Goal: Task Accomplishment & Management: Use online tool/utility

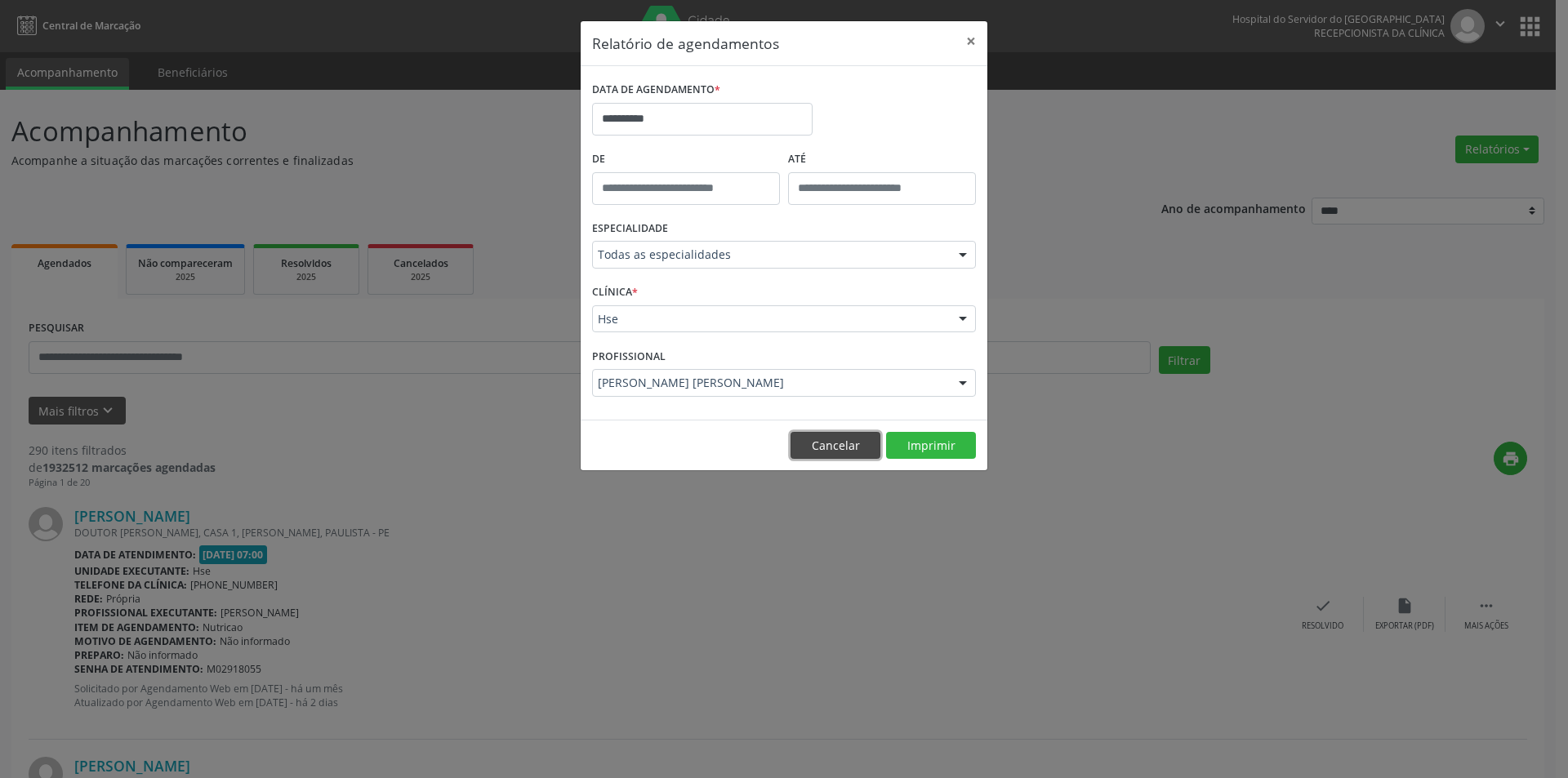
click at [816, 443] on button "Cancelar" at bounding box center [835, 445] width 90 height 27
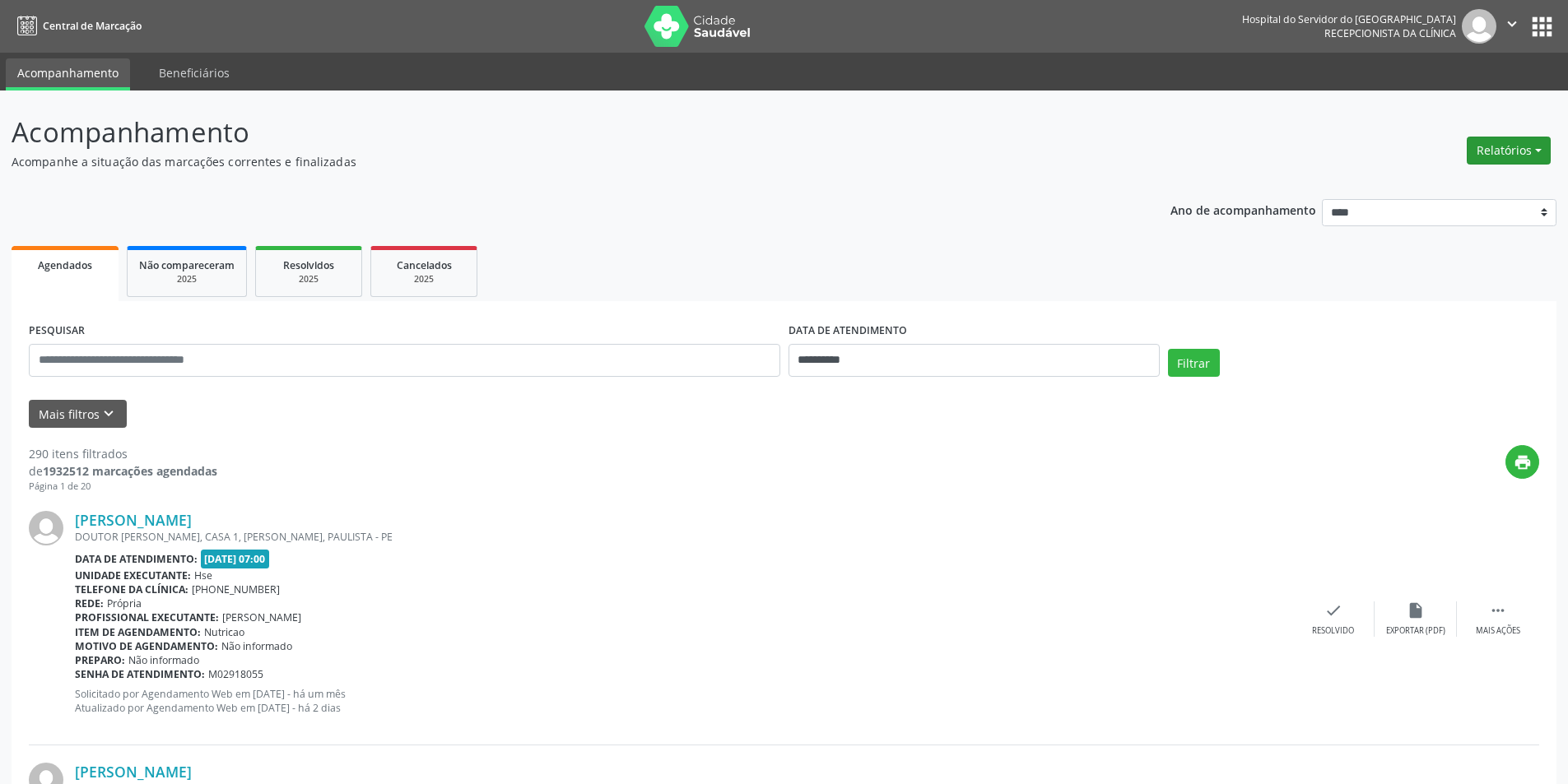
click at [1485, 159] on button "Relatórios" at bounding box center [1508, 151] width 84 height 28
click at [1472, 184] on link "Agendamentos" at bounding box center [1463, 185] width 177 height 23
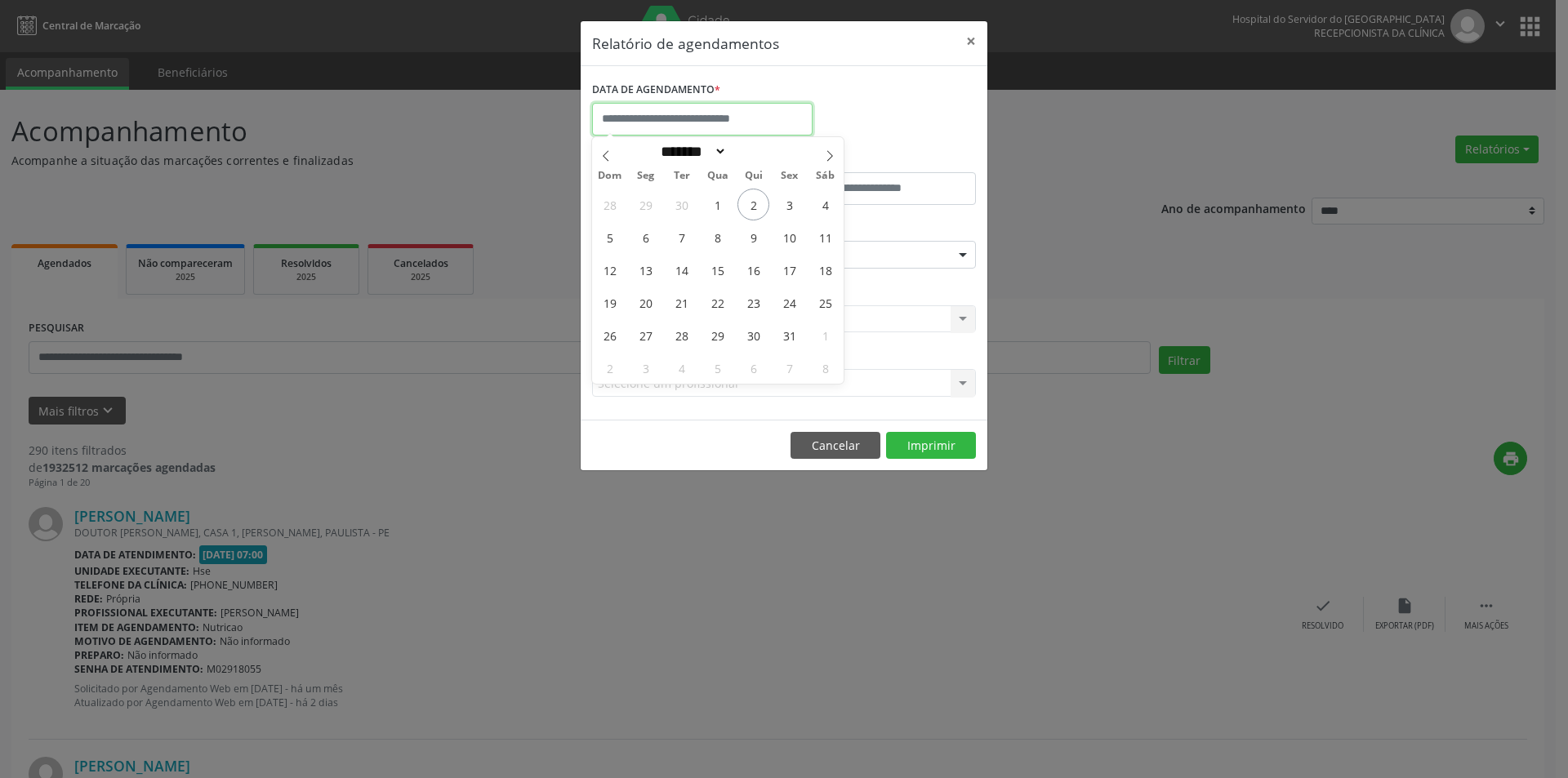
click at [675, 114] on input "text" at bounding box center [702, 119] width 220 height 33
click at [788, 203] on span "3" at bounding box center [789, 204] width 32 height 32
type input "**********"
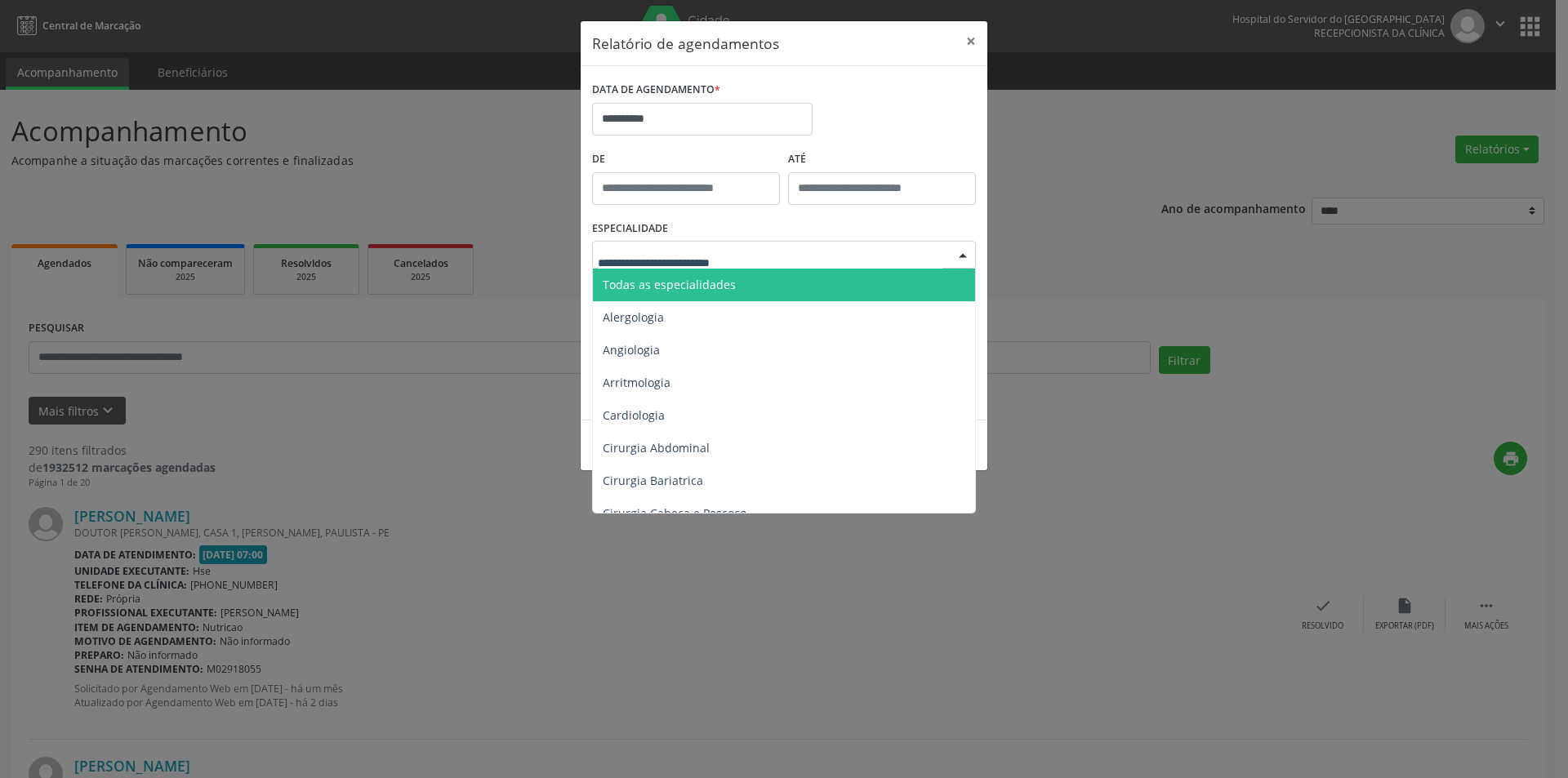
click at [734, 291] on span "Todas as especialidades" at bounding box center [785, 285] width 384 height 33
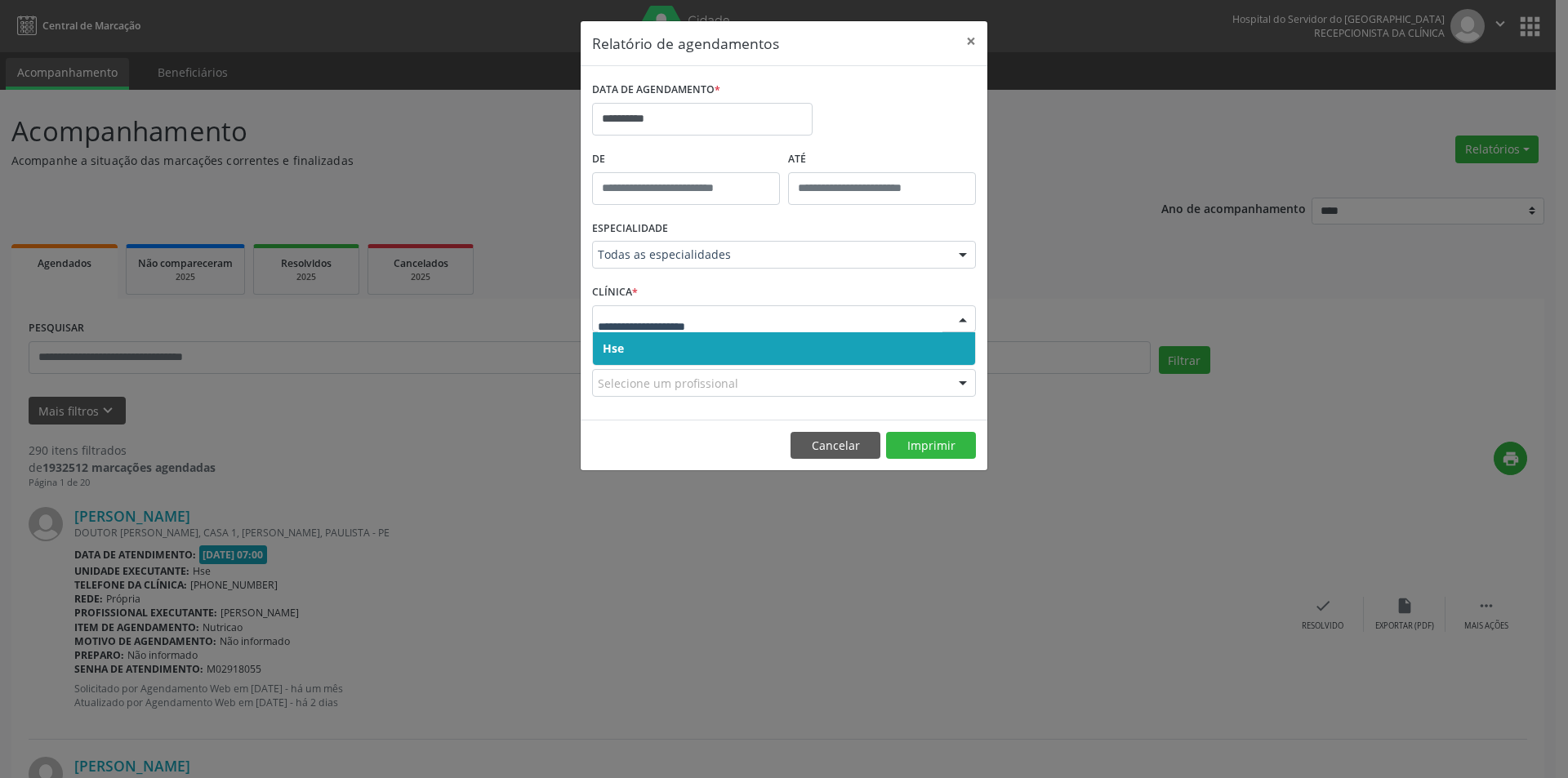
drag, startPoint x: 648, startPoint y: 350, endPoint x: 643, endPoint y: 342, distance: 9.4
click at [649, 351] on span "Hse" at bounding box center [784, 349] width 382 height 33
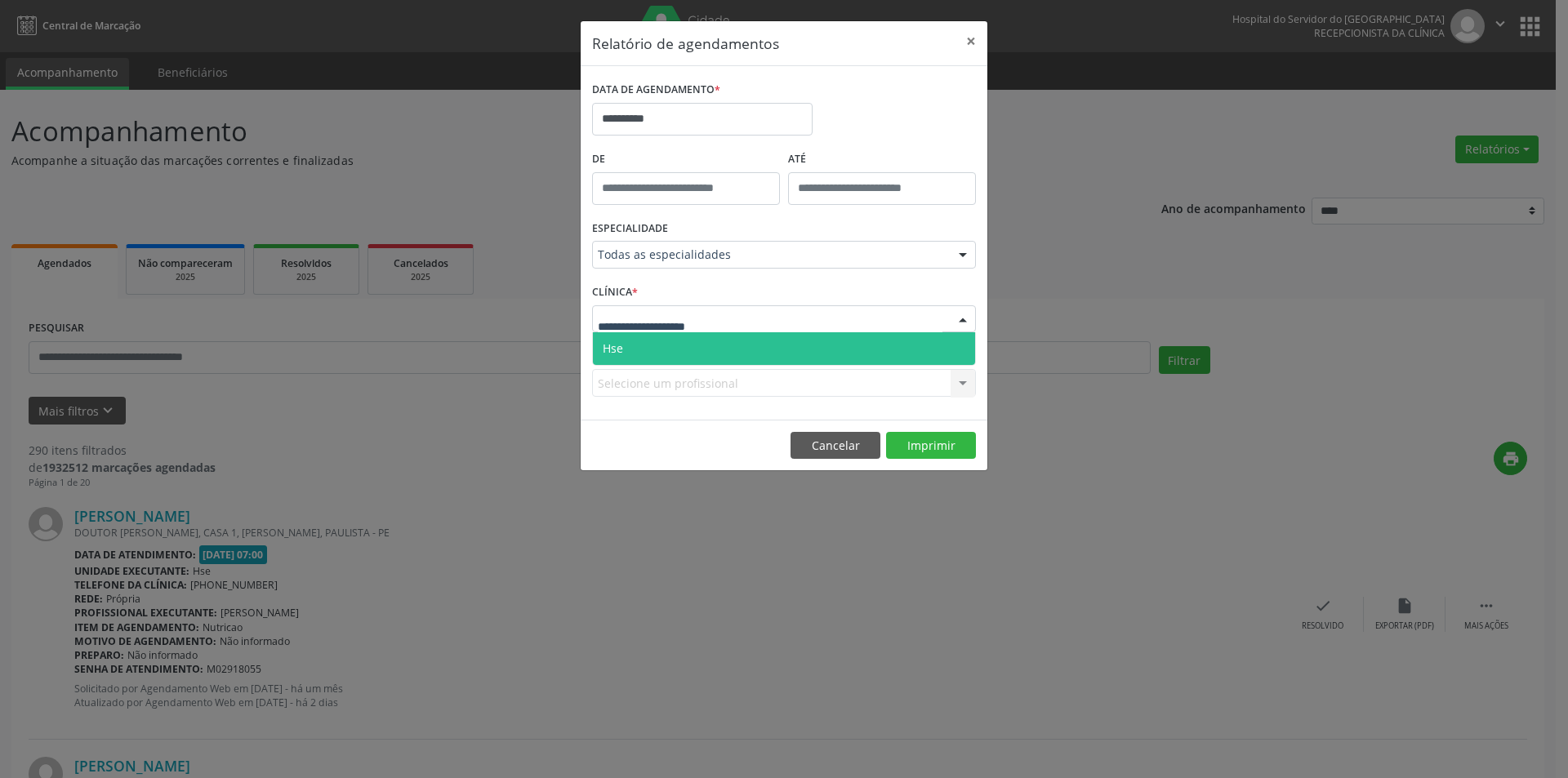
drag, startPoint x: 671, startPoint y: 342, endPoint x: 670, endPoint y: 353, distance: 11.0
click at [671, 344] on span "Hse" at bounding box center [784, 349] width 382 height 33
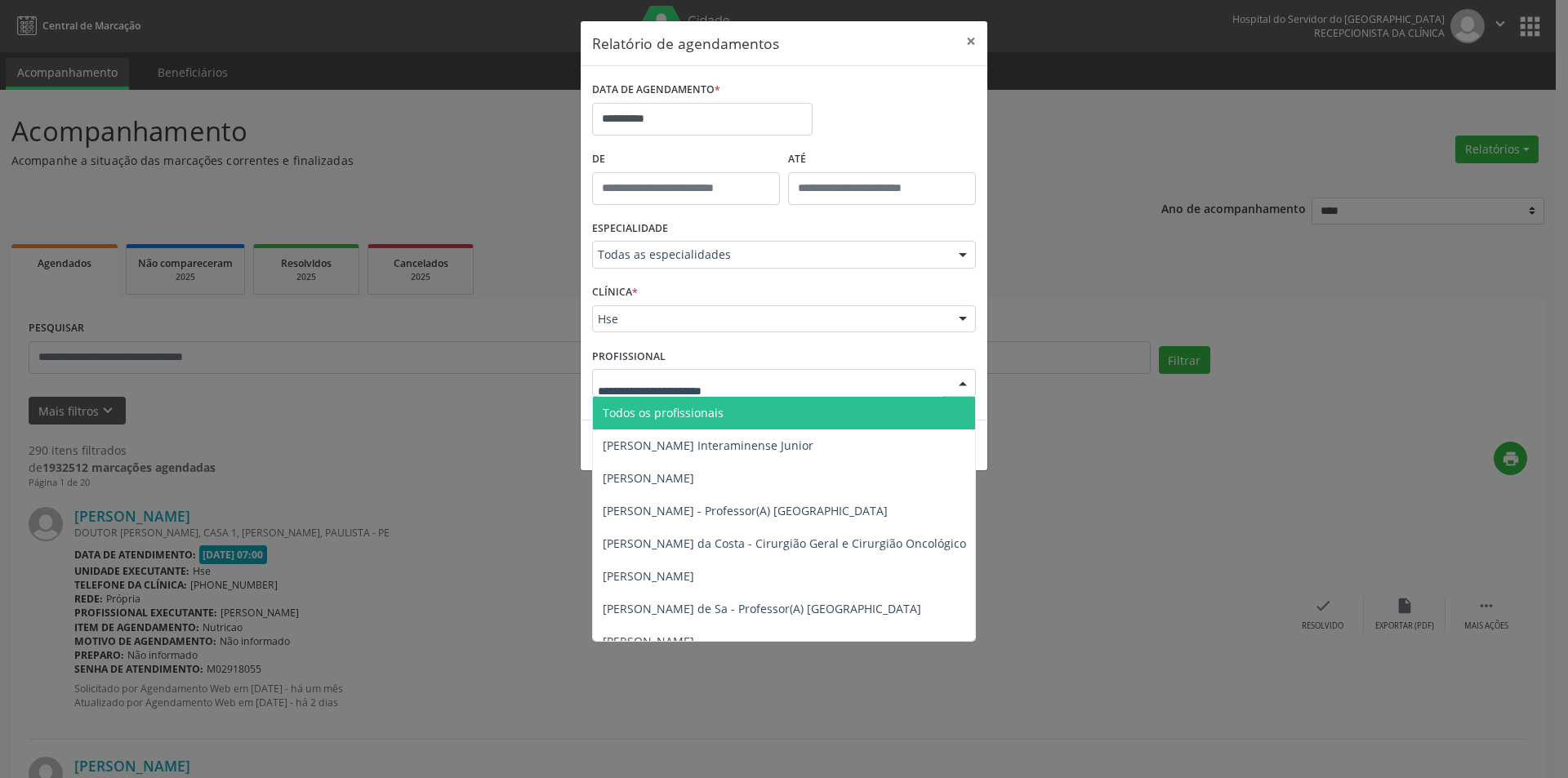
click at [687, 417] on span "Todos os profissionais" at bounding box center [662, 412] width 121 height 15
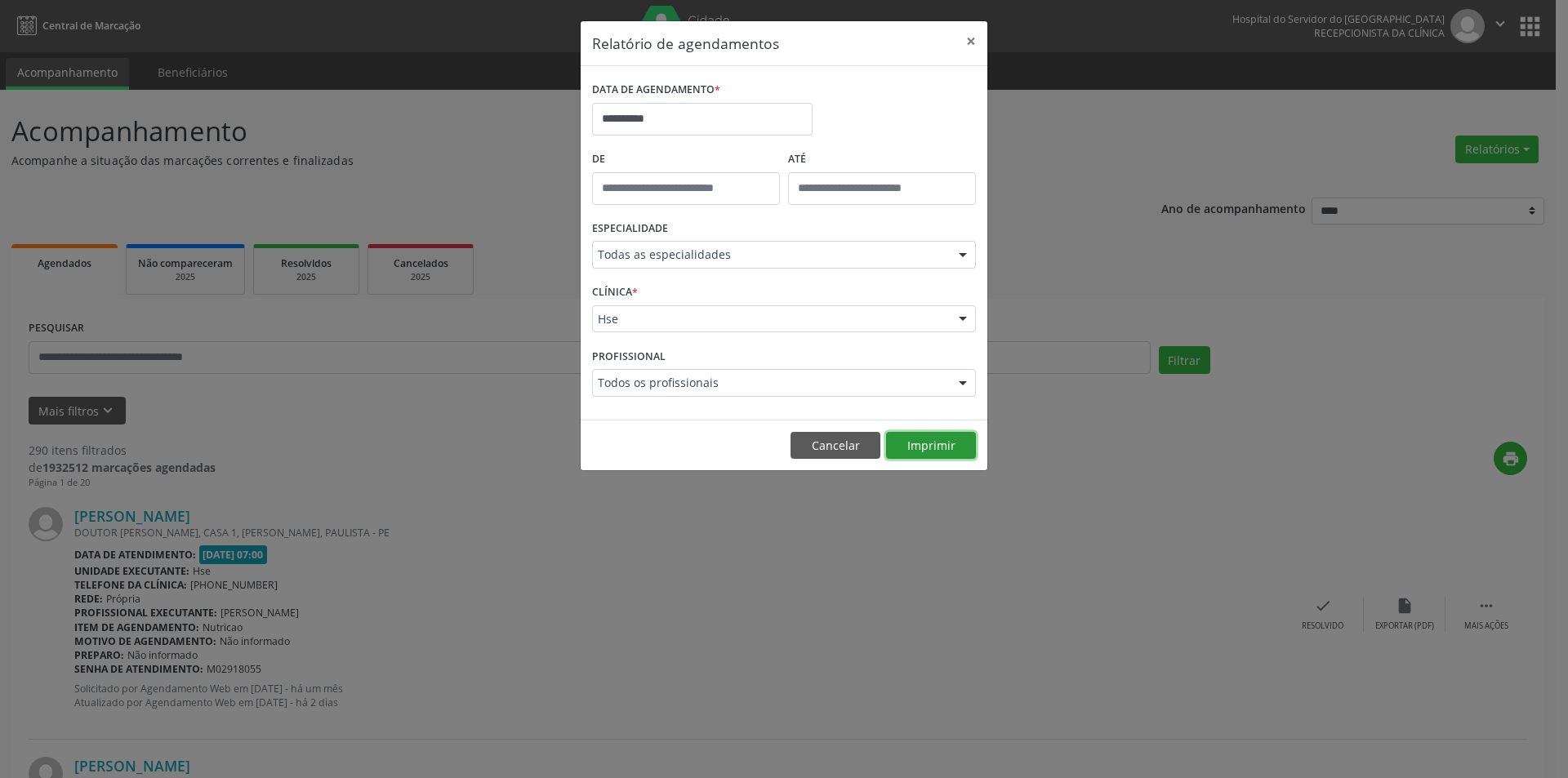
click at [917, 452] on button "Imprimir" at bounding box center [930, 445] width 90 height 27
